Goal: Transaction & Acquisition: Purchase product/service

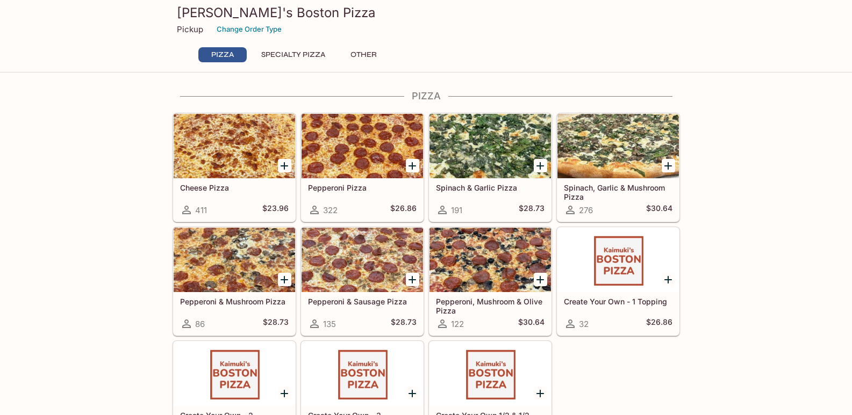
click at [286, 50] on button "Specialty Pizza" at bounding box center [293, 54] width 76 height 15
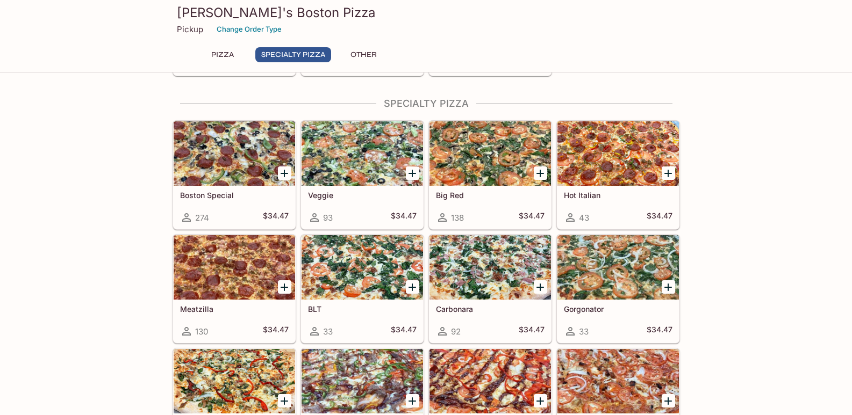
scroll to position [381, 0]
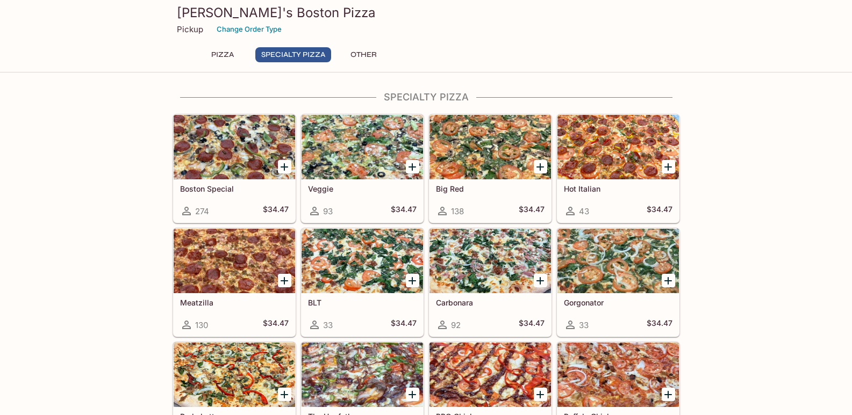
click at [365, 50] on button "Other" at bounding box center [364, 54] width 48 height 15
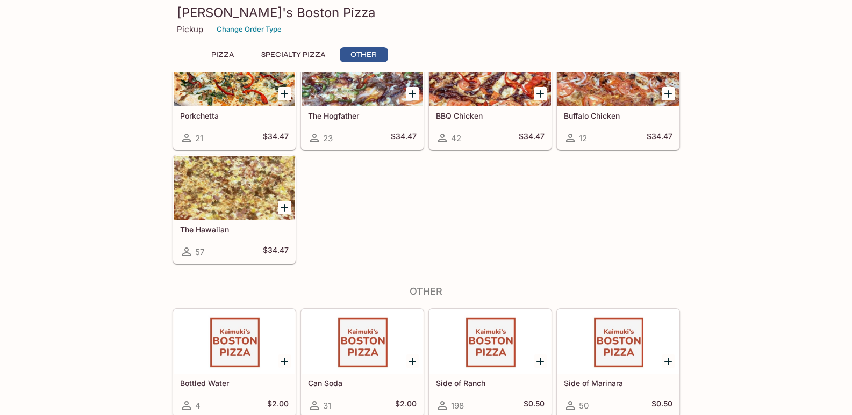
scroll to position [684, 0]
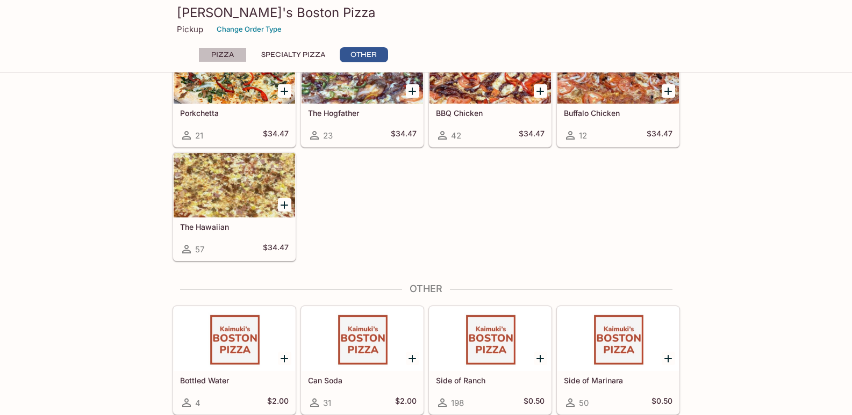
click at [219, 55] on button "Pizza" at bounding box center [222, 54] width 48 height 15
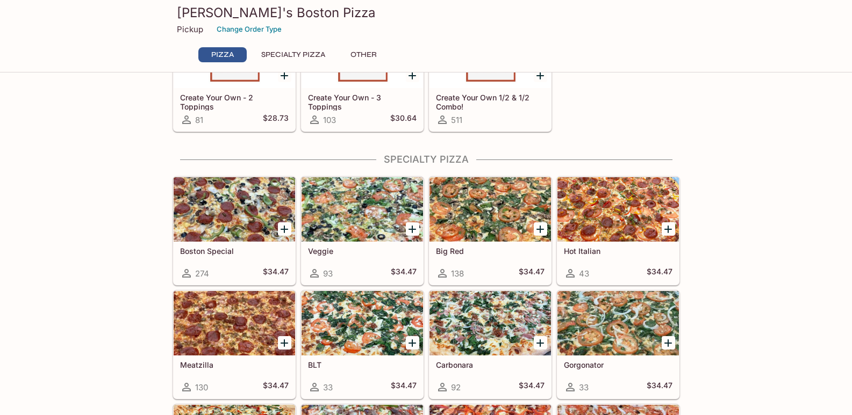
scroll to position [322, 0]
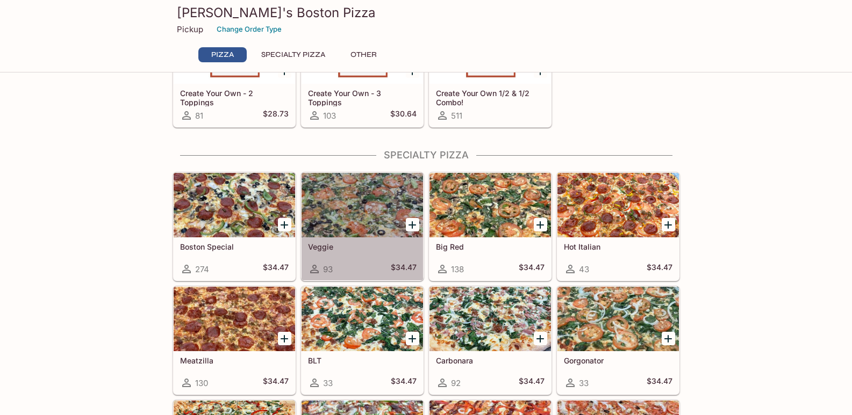
click at [379, 220] on div at bounding box center [362, 205] width 121 height 64
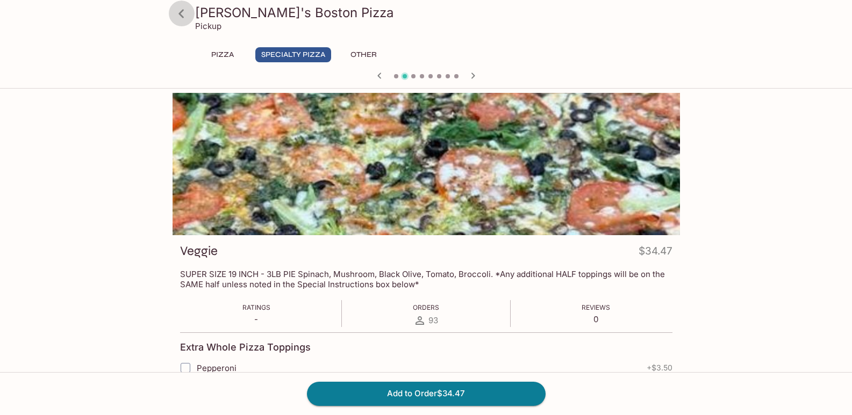
click at [183, 12] on icon at bounding box center [181, 13] width 19 height 19
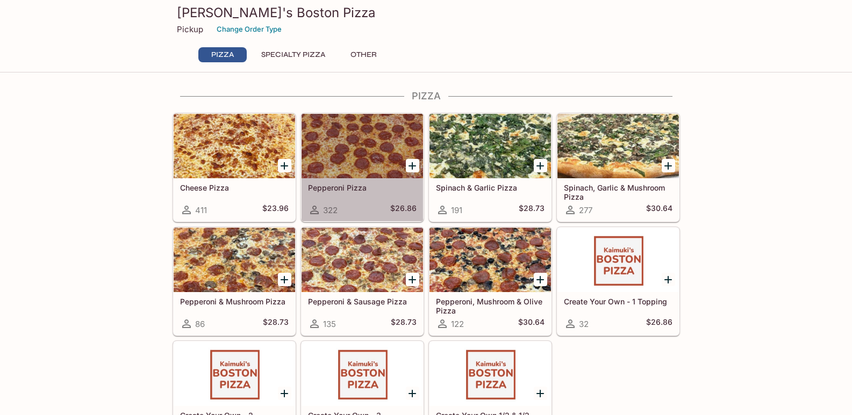
click at [329, 163] on div at bounding box center [362, 146] width 121 height 64
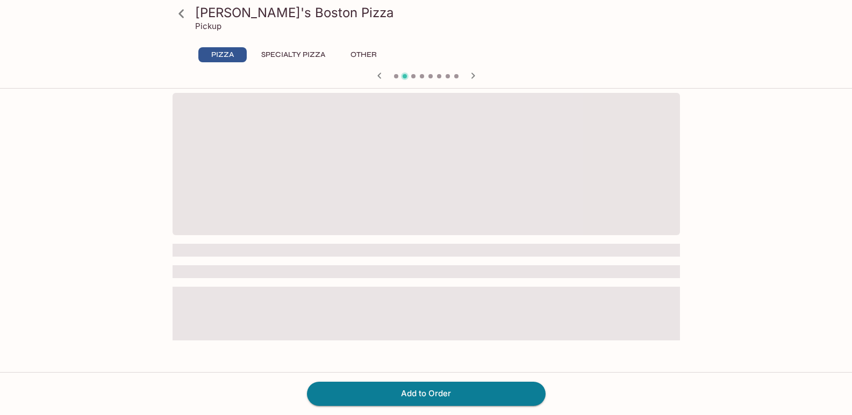
click at [254, 187] on span at bounding box center [426, 164] width 507 height 142
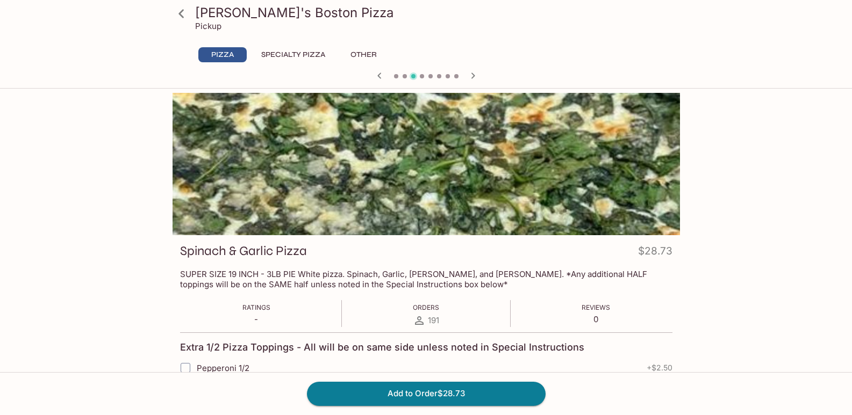
click at [313, 227] on div at bounding box center [426, 164] width 507 height 142
